Goal: Find specific page/section: Find specific page/section

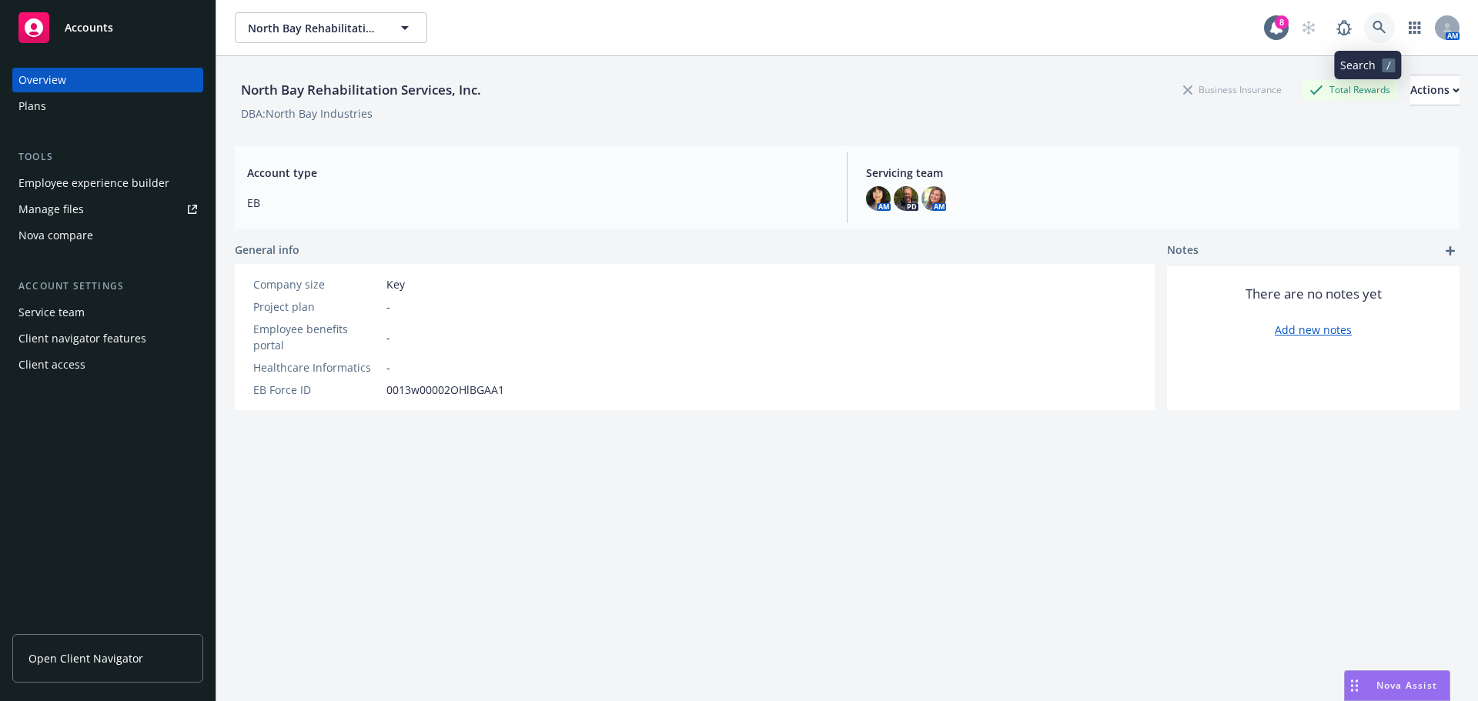
click at [1372, 25] on icon at bounding box center [1379, 28] width 14 height 14
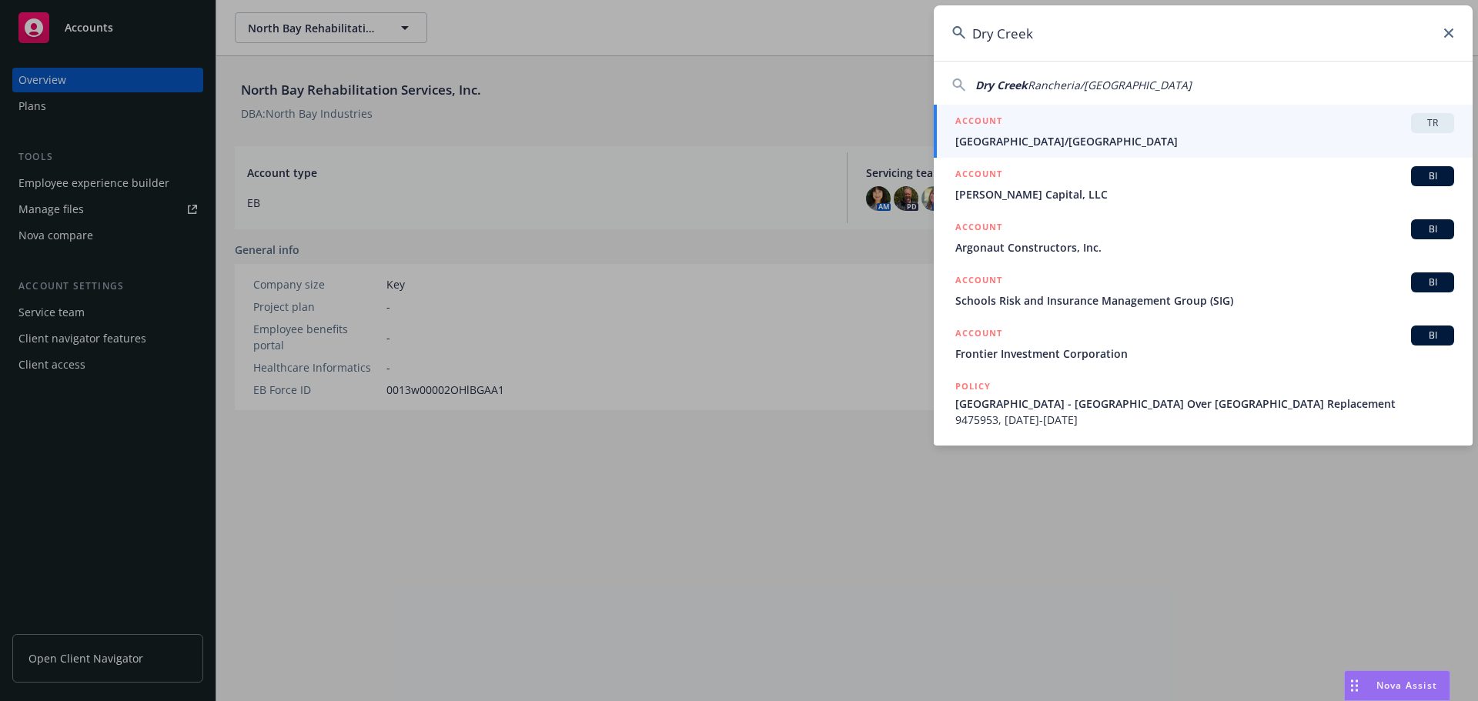
type input "Dry Creek"
click at [1084, 126] on div "ACCOUNT TR" at bounding box center [1204, 123] width 499 height 20
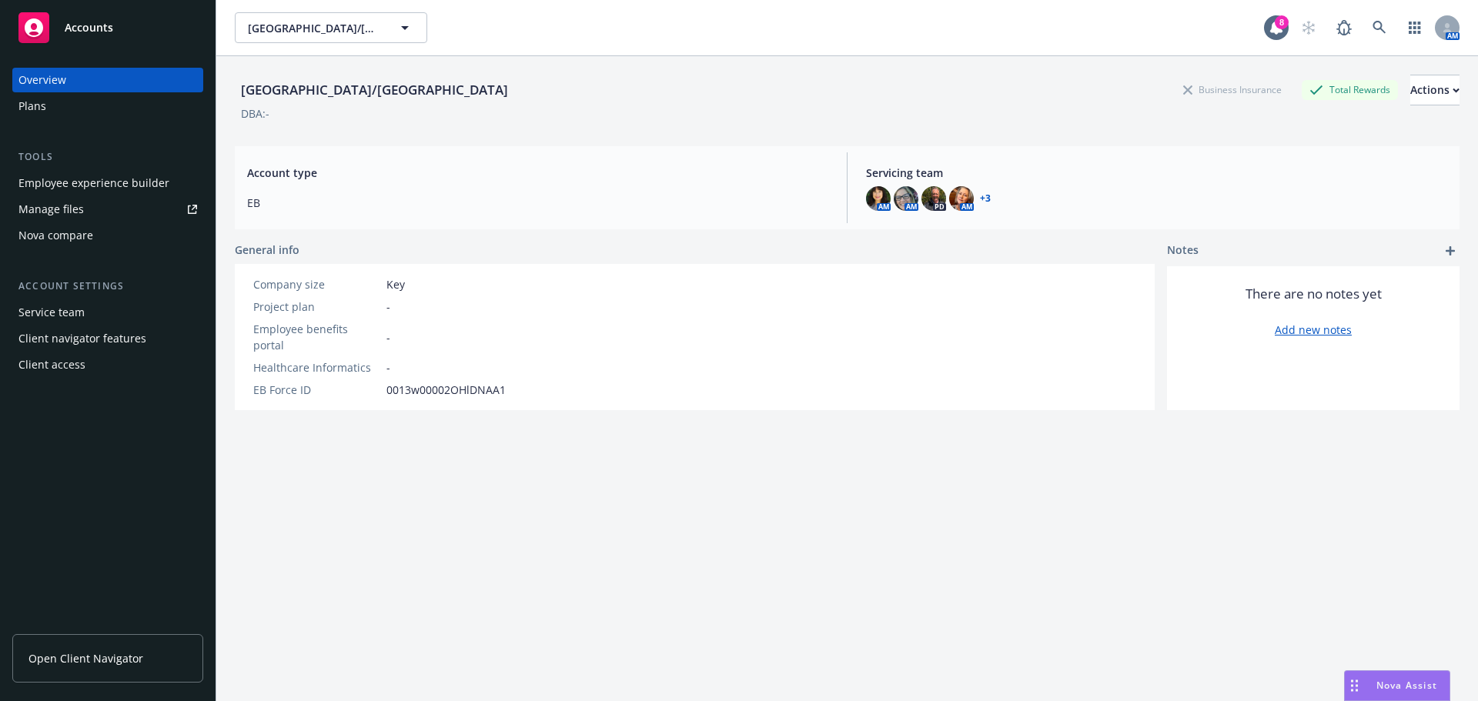
click at [109, 175] on div "Employee experience builder" at bounding box center [93, 183] width 151 height 25
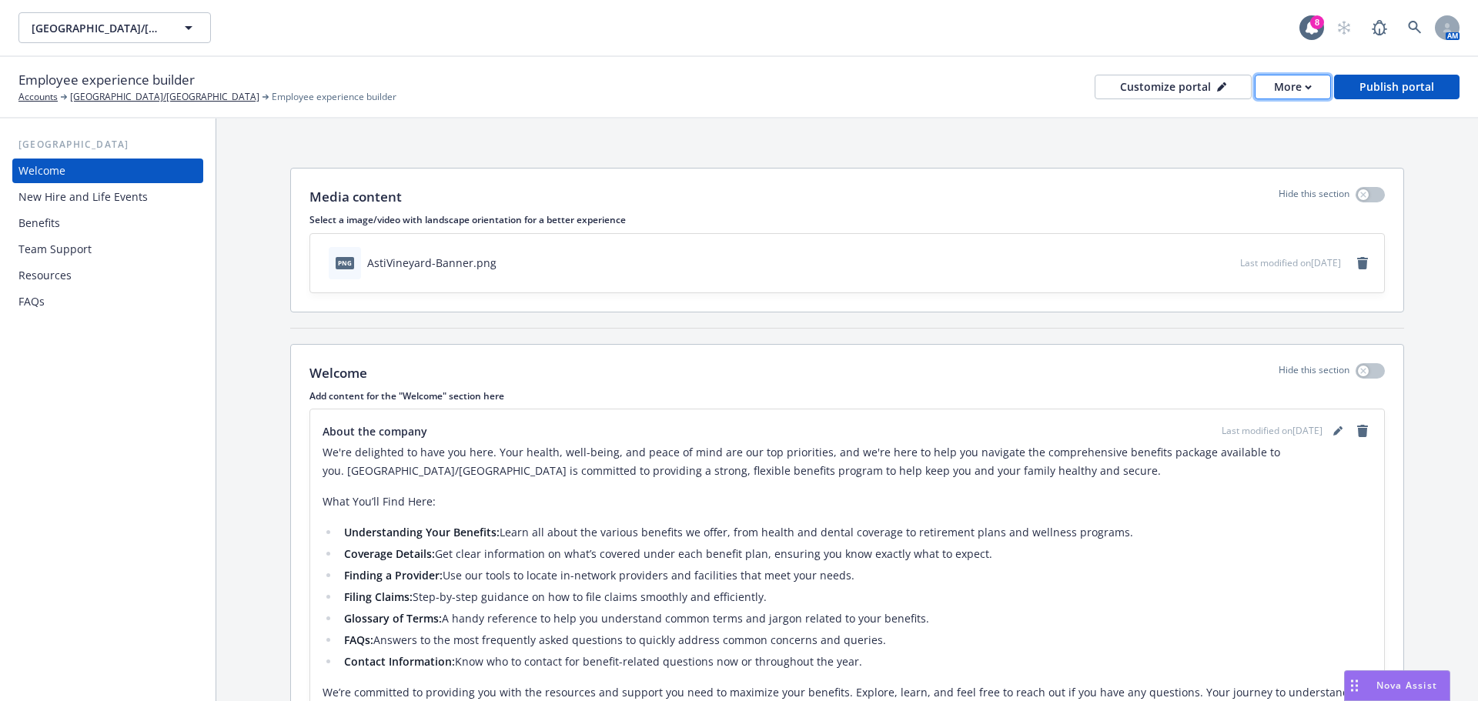
click at [1311, 87] on icon "button" at bounding box center [1307, 86] width 5 height 3
click at [1275, 115] on link "Copy preview link" at bounding box center [1262, 121] width 140 height 31
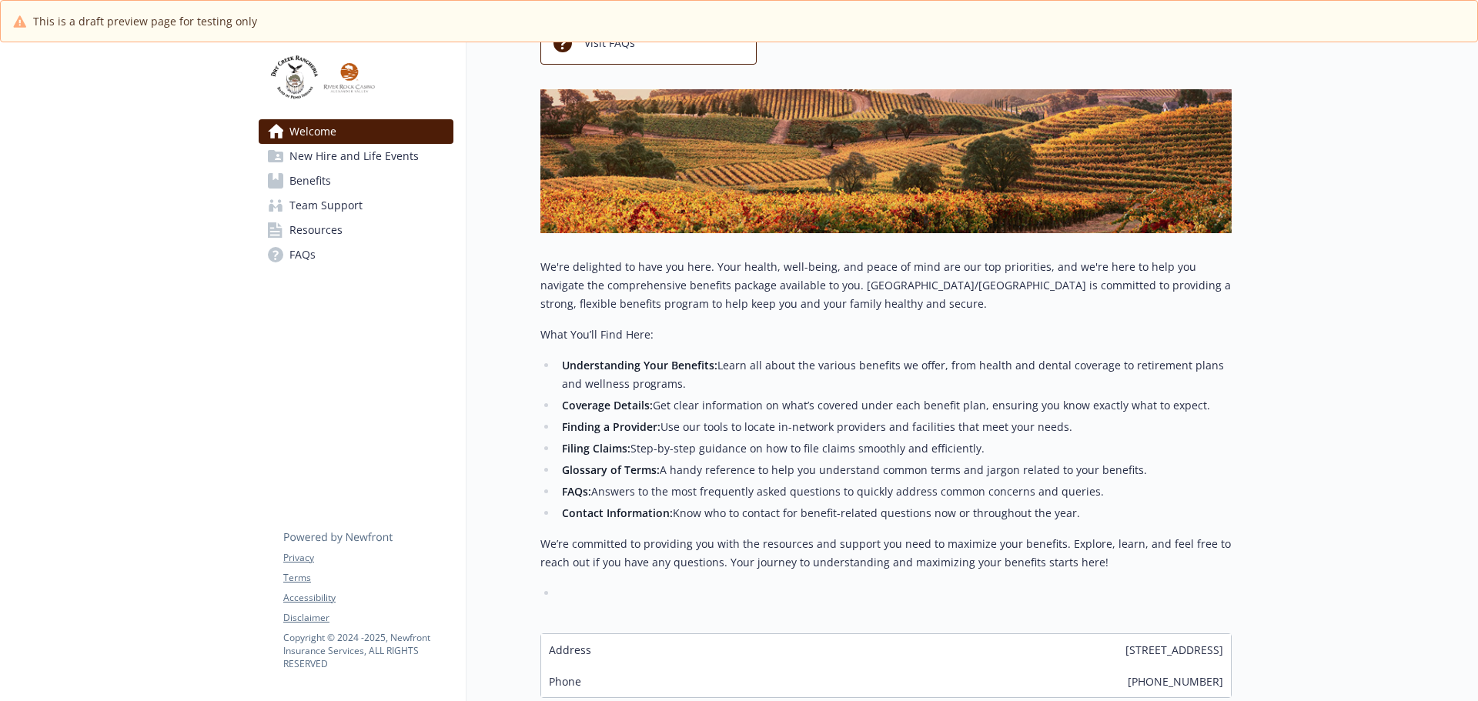
scroll to position [294, 0]
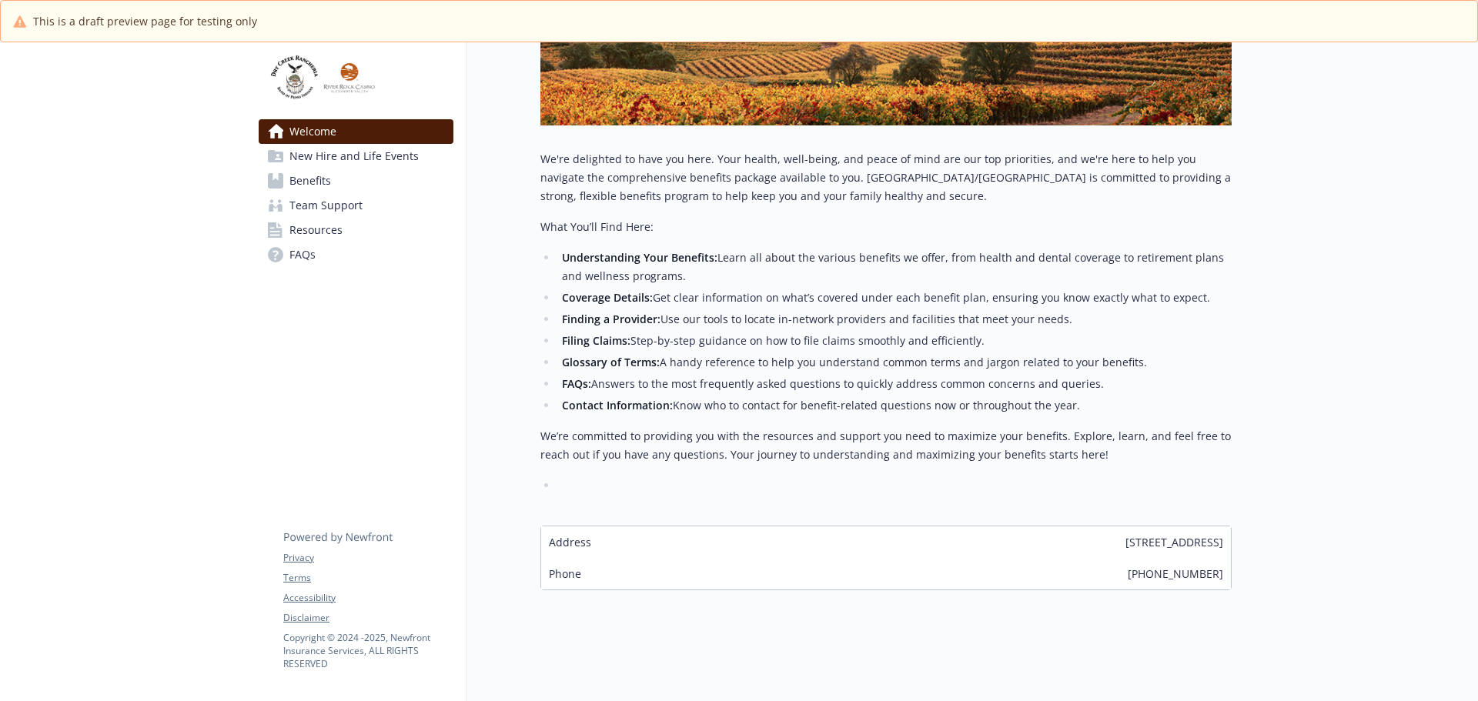
click at [338, 148] on span "New Hire and Life Events" at bounding box center [353, 156] width 129 height 25
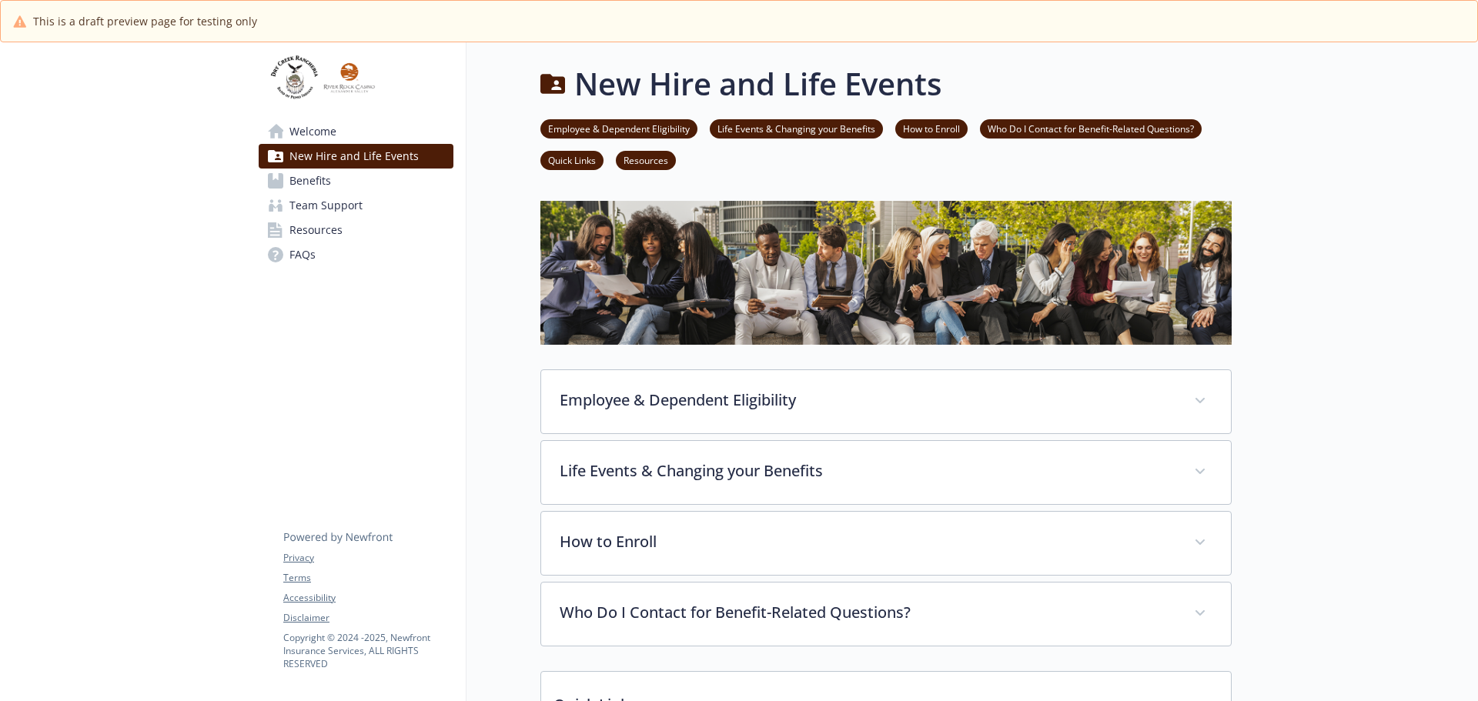
click at [306, 179] on span "Benefits" at bounding box center [310, 181] width 42 height 25
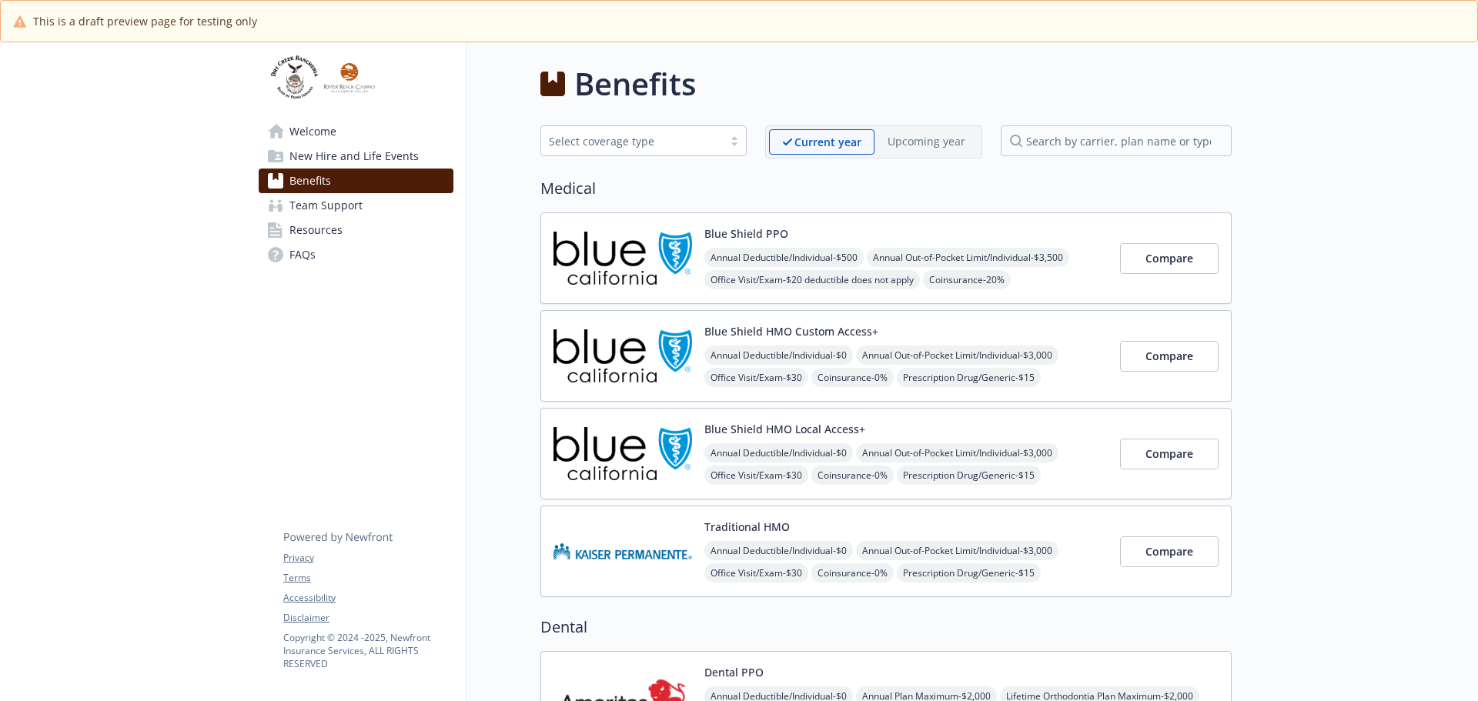
click at [314, 204] on span "Team Support" at bounding box center [325, 205] width 73 height 25
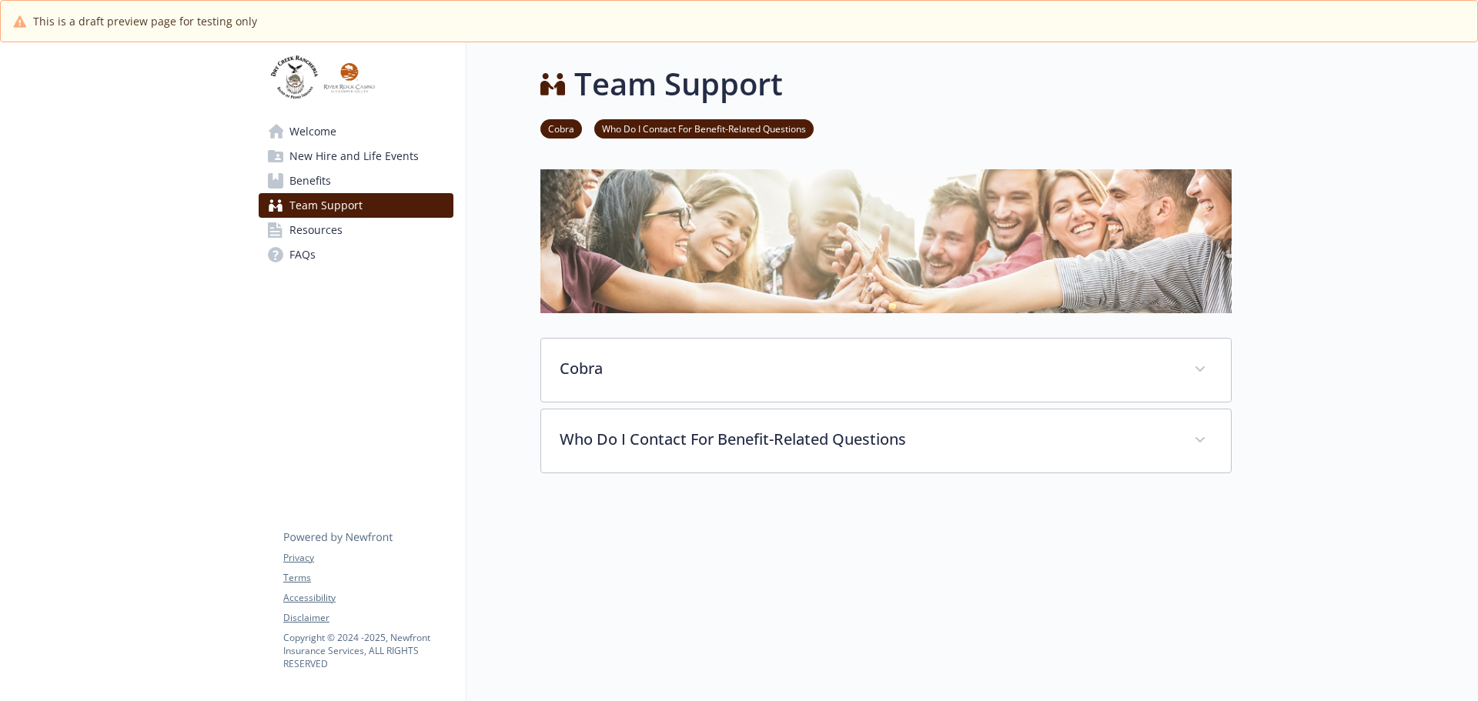
click at [314, 227] on span "Resources" at bounding box center [315, 230] width 53 height 25
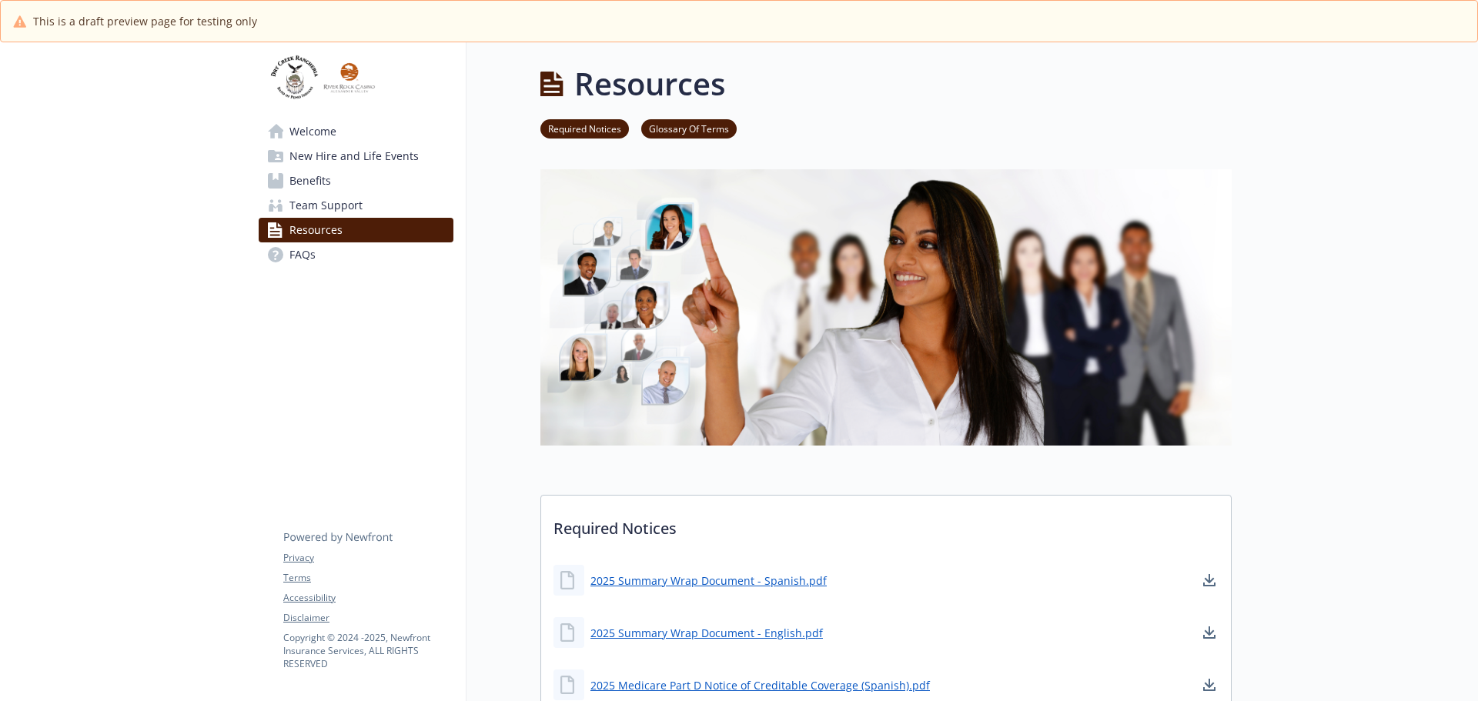
click at [321, 129] on span "Welcome" at bounding box center [312, 131] width 47 height 25
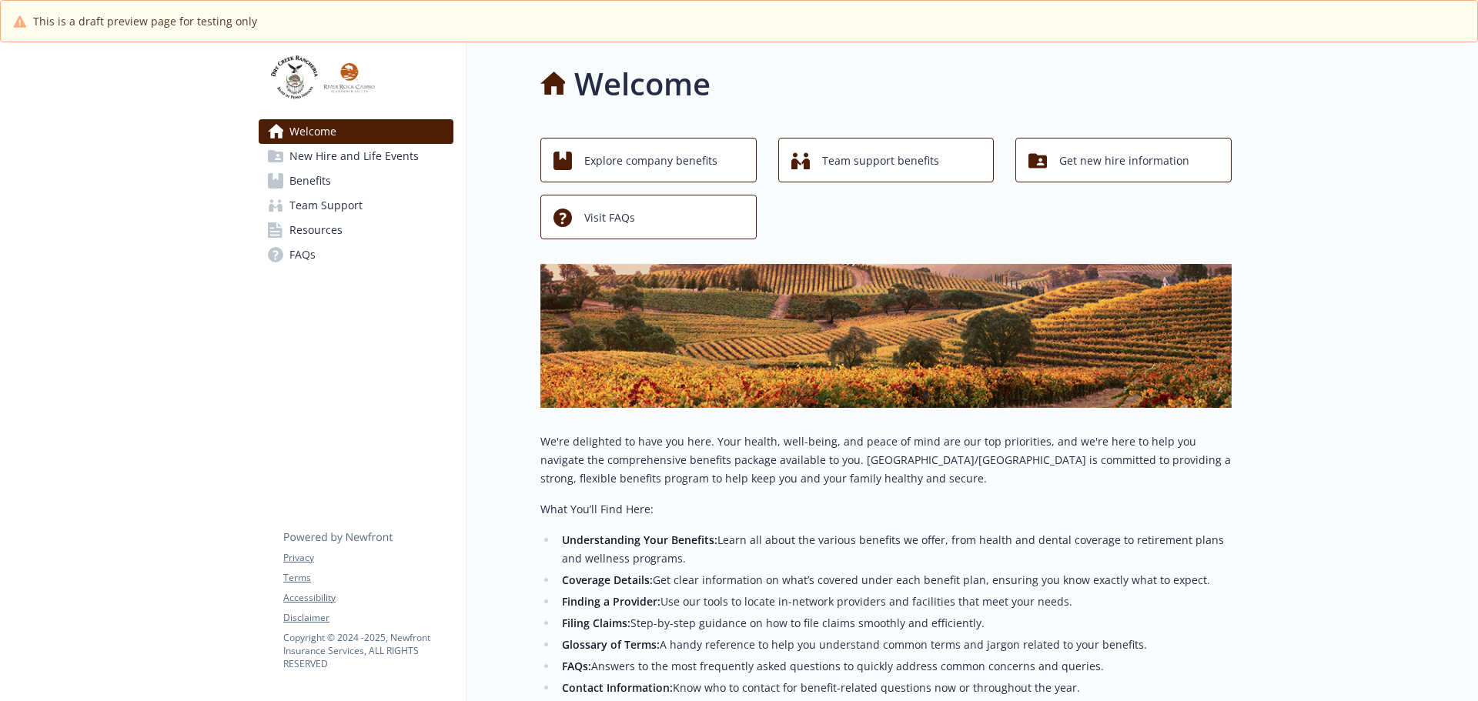
click at [299, 129] on span "Welcome" at bounding box center [312, 131] width 47 height 25
click at [329, 127] on span "Welcome" at bounding box center [312, 131] width 47 height 25
